Goal: Information Seeking & Learning: Learn about a topic

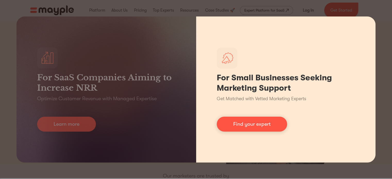
scroll to position [77, 0]
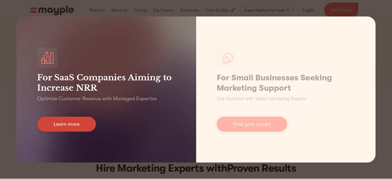
click at [78, 126] on link "Learn more" at bounding box center [66, 124] width 59 height 15
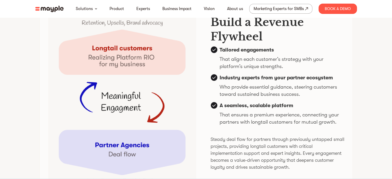
scroll to position [1237, 0]
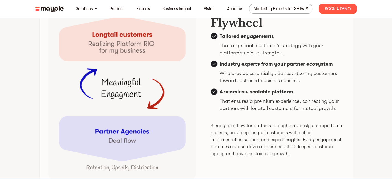
click at [51, 7] on img at bounding box center [49, 9] width 28 height 6
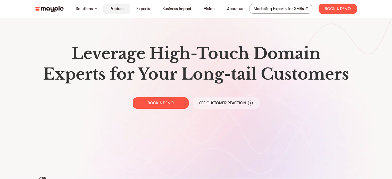
click at [114, 7] on link "Product" at bounding box center [117, 9] width 14 height 6
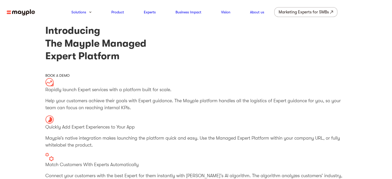
scroll to position [125, 0]
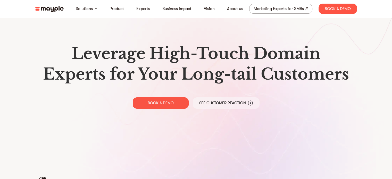
scroll to position [125, 0]
